Goal: Information Seeking & Learning: Compare options

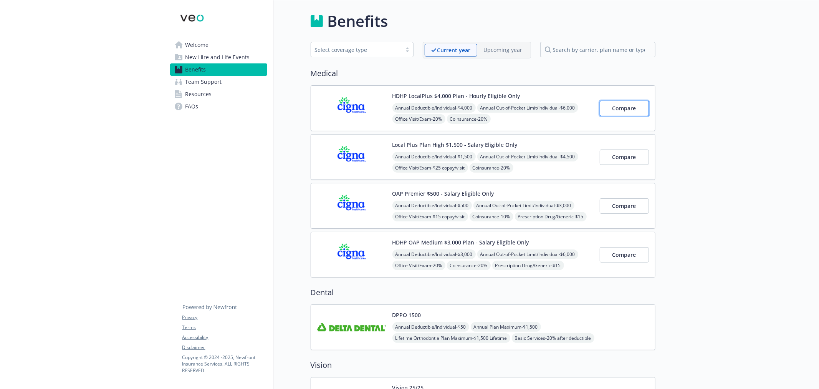
click at [626, 105] on span "Compare" at bounding box center [625, 107] width 24 height 7
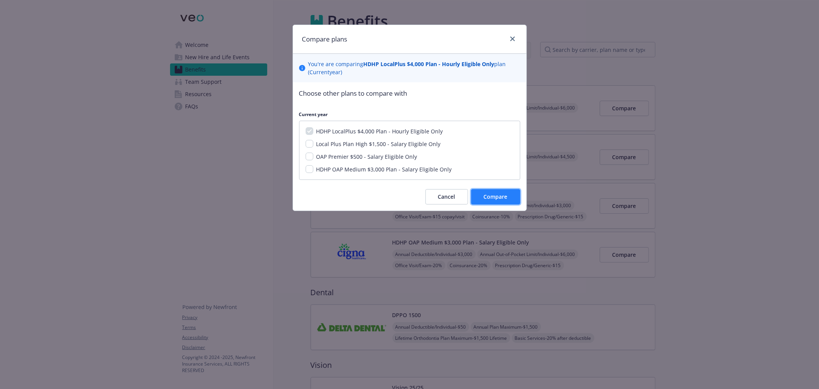
click at [491, 189] on button "Compare" at bounding box center [495, 196] width 49 height 15
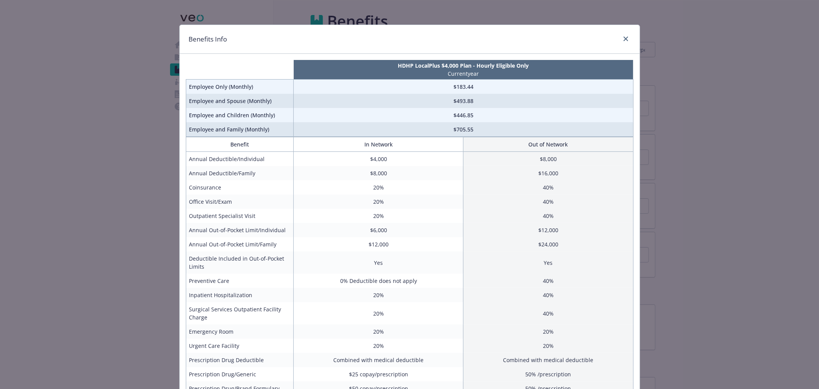
click at [608, 33] on div "Benefits Info" at bounding box center [410, 39] width 460 height 29
click at [623, 36] on link "close" at bounding box center [625, 38] width 9 height 9
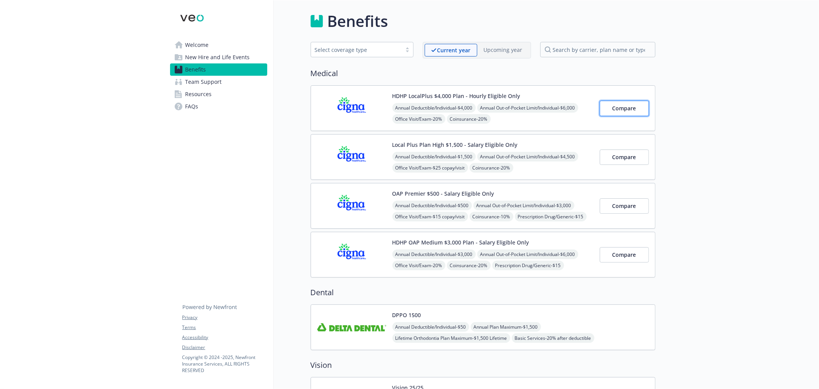
click at [622, 109] on span "Compare" at bounding box center [625, 107] width 24 height 7
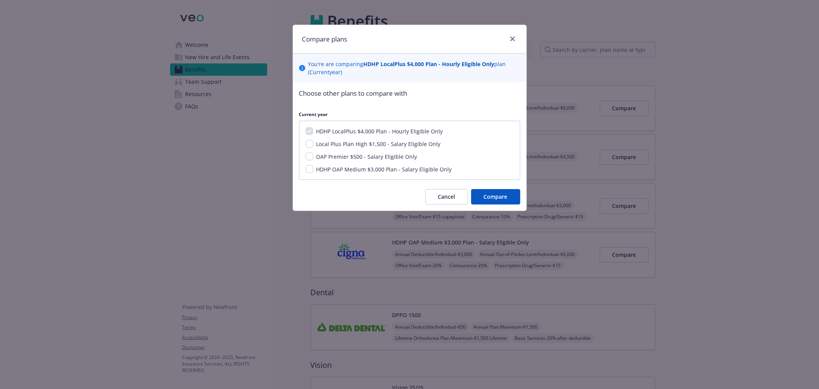
click at [334, 148] on div "HDHP LocalPlus $4,000 Plan - Hourly Eligible Only Local Plus Plan High $1,500 -…" at bounding box center [409, 150] width 221 height 59
click at [308, 143] on input "Local Plus Plan High $1,500 - Salary Eligible Only" at bounding box center [310, 144] width 8 height 8
checkbox input "true"
click at [310, 154] on input "OAP Premier $500 - Salary Eligible Only" at bounding box center [310, 156] width 8 height 8
checkbox input "true"
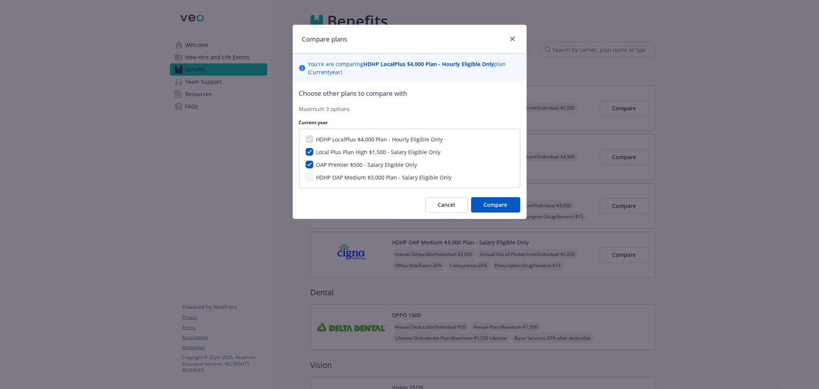
click at [311, 169] on div "HDHP LocalPlus $4,000 Plan - Hourly Eligible Only Local Plus Plan High $1,500 -…" at bounding box center [409, 158] width 221 height 59
click at [437, 199] on button "Cancel" at bounding box center [446, 204] width 43 height 15
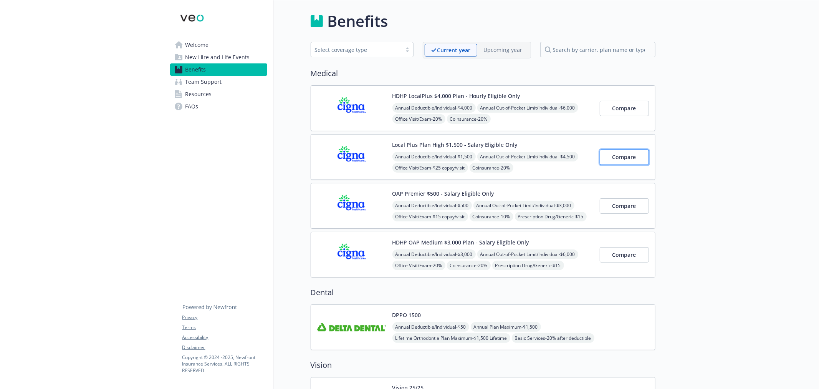
click at [613, 162] on button "Compare" at bounding box center [624, 156] width 49 height 15
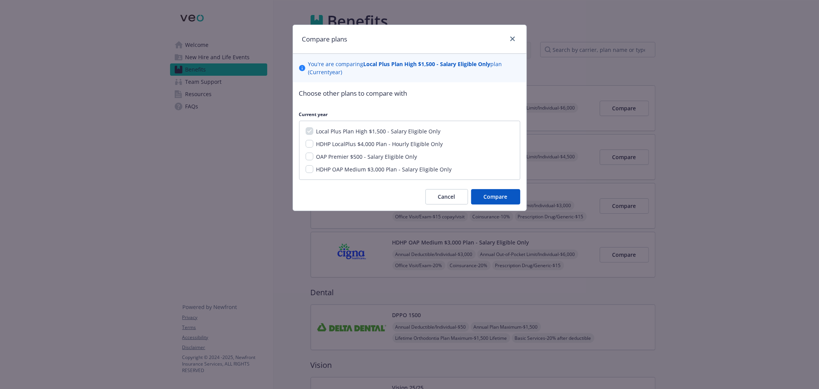
click at [308, 151] on div "Local Plus Plan High $1,500 - Salary Eligible Only HDHP LocalPlus $4,000 Plan -…" at bounding box center [409, 150] width 221 height 59
click at [308, 161] on div "Local Plus Plan High $1,500 - Salary Eligible Only HDHP LocalPlus $4,000 Plan -…" at bounding box center [409, 150] width 221 height 59
click at [309, 164] on div "Local Plus Plan High $1,500 - Salary Eligible Only HDHP LocalPlus $4,000 Plan -…" at bounding box center [409, 150] width 221 height 59
click at [309, 158] on input "OAP Premier $500 - Salary Eligible Only" at bounding box center [310, 156] width 8 height 8
checkbox input "true"
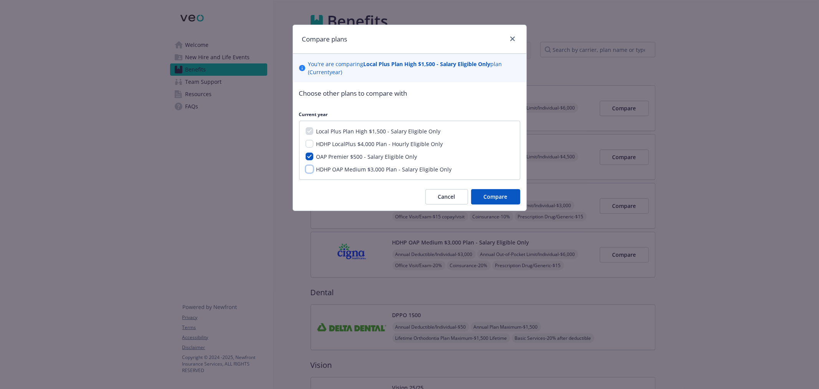
click at [310, 168] on input "HDHP OAP Medium $3,000 Plan - Salary Eligible Only" at bounding box center [310, 169] width 8 height 8
checkbox input "true"
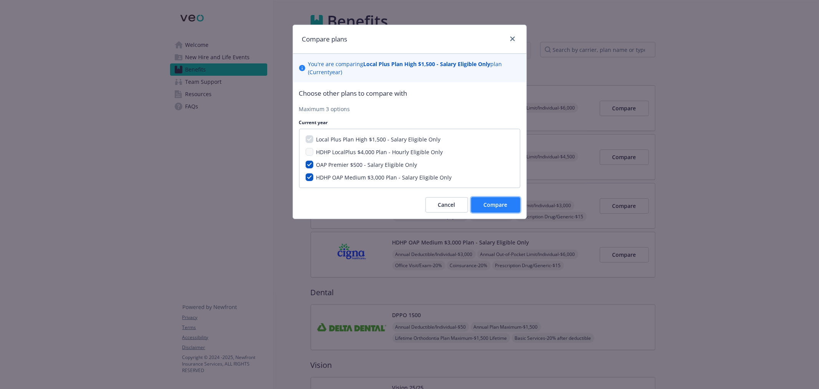
click at [497, 204] on span "Compare" at bounding box center [496, 204] width 24 height 7
